Goal: Transaction & Acquisition: Subscribe to service/newsletter

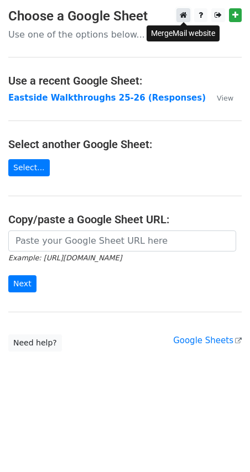
click at [186, 16] on icon at bounding box center [183, 15] width 7 height 8
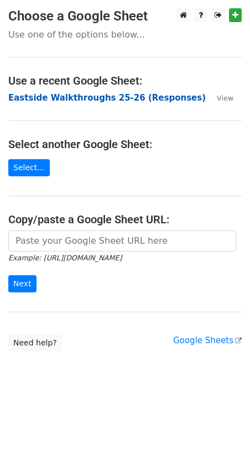
click at [146, 95] on strong "Eastside Walkthroughs 25-26 (Responses)" at bounding box center [107, 98] width 198 height 10
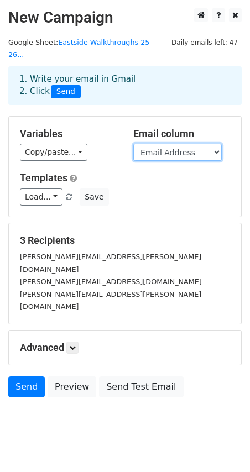
click at [175, 144] on select "Timestamp Email Address Email Grade Part of the Day Subject 2.1 Achieving Expec…" at bounding box center [177, 152] width 89 height 17
select select "Email"
click at [133, 144] on select "Timestamp Email Address Email Grade Part of the Day Subject 2.1 Achieving Expec…" at bounding box center [177, 152] width 89 height 17
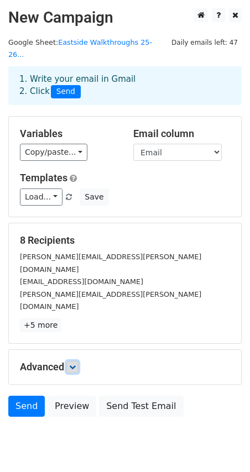
click at [69, 361] on link at bounding box center [72, 367] width 12 height 12
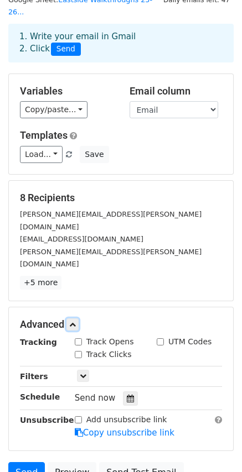
scroll to position [107, 0]
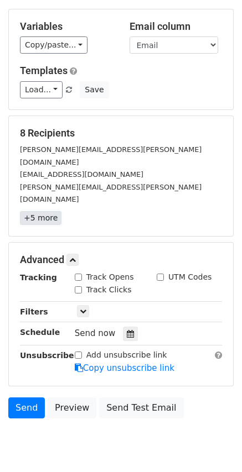
click at [42, 211] on link "+5 more" at bounding box center [40, 218] width 41 height 14
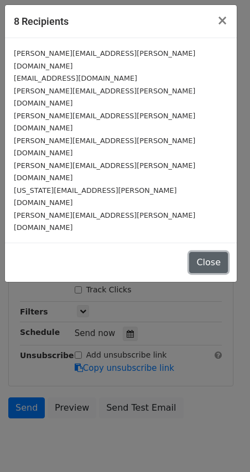
click at [212, 252] on button "Close" at bounding box center [208, 262] width 39 height 21
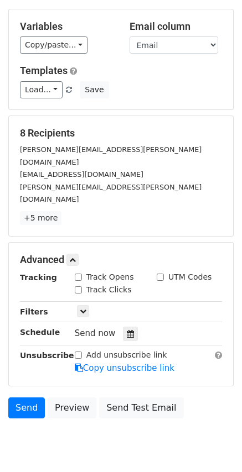
click at [79, 274] on input "Track Opens" at bounding box center [78, 277] width 7 height 7
checkbox input "true"
click at [80, 287] on input "Track Clicks" at bounding box center [78, 290] width 7 height 7
checkbox input "true"
click at [161, 274] on input "UTM Codes" at bounding box center [160, 277] width 7 height 7
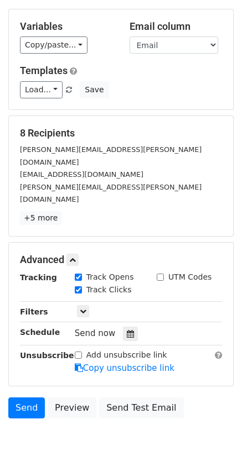
checkbox input "true"
click at [82, 308] on icon at bounding box center [83, 311] width 7 height 7
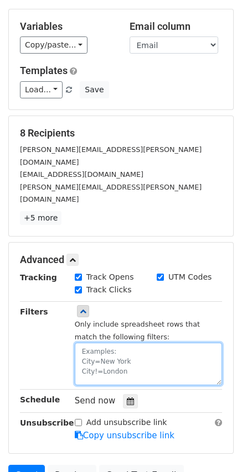
click at [113, 343] on textarea at bounding box center [148, 364] width 147 height 43
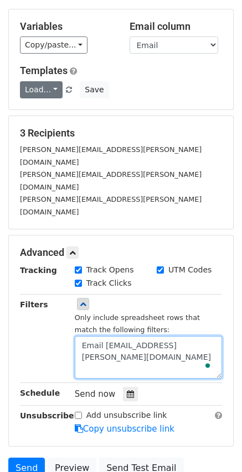
type textarea "Email Address=janna.richmond@clevelandisd.org"
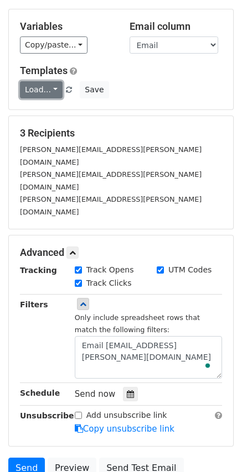
click at [46, 81] on link "Load..." at bounding box center [41, 89] width 43 height 17
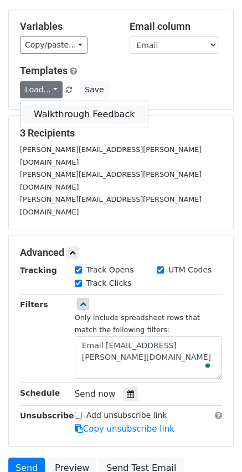
click at [51, 106] on link "Walkthrough Feedback" at bounding box center [83, 115] width 127 height 18
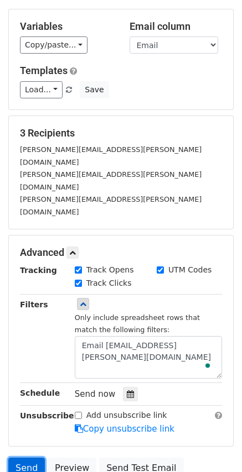
click at [19, 458] on link "Send" at bounding box center [26, 468] width 37 height 21
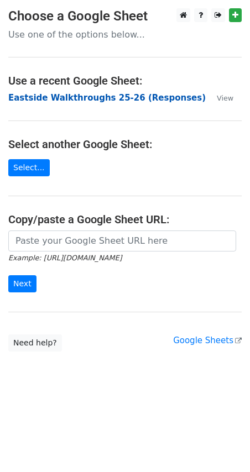
click at [98, 97] on strong "Eastside Walkthroughs 25-26 (Responses)" at bounding box center [107, 98] width 198 height 10
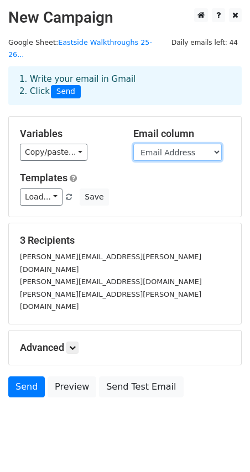
click at [192, 144] on select "Timestamp Email Address Email Grade Part of the Day Subject 2.1 Achieving Expec…" at bounding box center [177, 152] width 89 height 17
select select "Email"
click at [133, 144] on select "Timestamp Email Address Email Grade Part of the Day Subject 2.1 Achieving Expec…" at bounding box center [177, 152] width 89 height 17
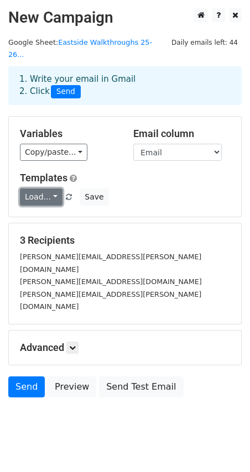
click at [38, 189] on link "Load..." at bounding box center [41, 197] width 43 height 17
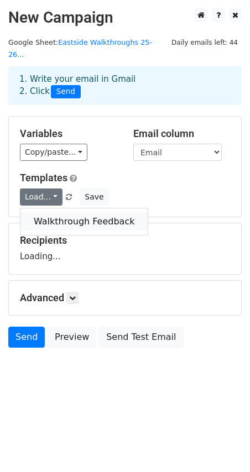
click at [46, 213] on link "Walkthrough Feedback" at bounding box center [83, 222] width 127 height 18
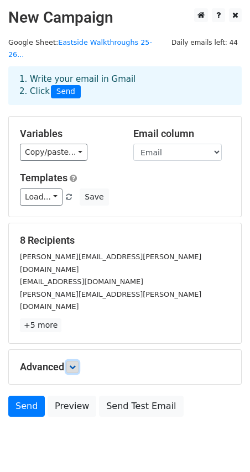
click at [76, 364] on icon at bounding box center [72, 367] width 7 height 7
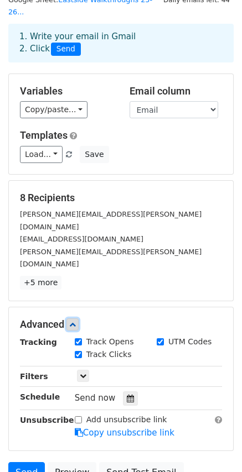
scroll to position [107, 0]
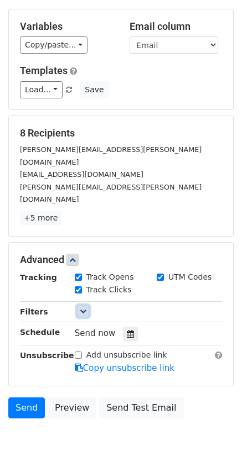
click at [84, 308] on icon at bounding box center [83, 311] width 7 height 7
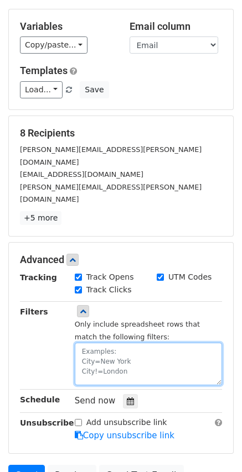
click at [98, 343] on textarea at bounding box center [148, 364] width 147 height 43
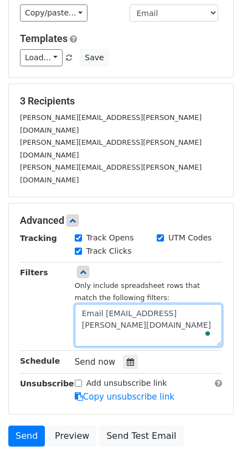
scroll to position [155, 0]
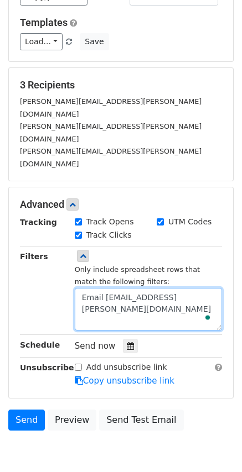
type textarea "Email Address=janna.richmond@clevelandisd.org"
